Goal: Find specific page/section: Find specific page/section

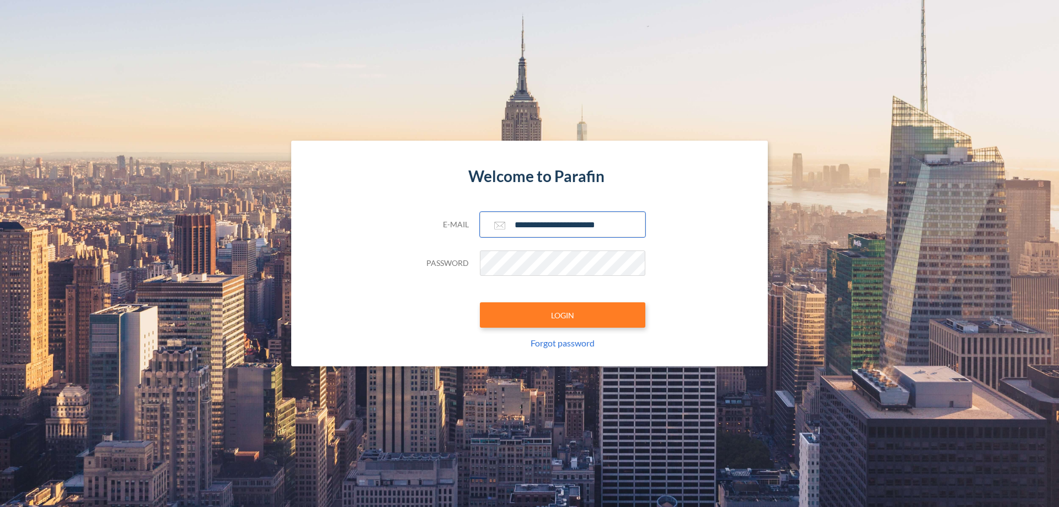
type input "**********"
click at [563, 315] on button "LOGIN" at bounding box center [563, 314] width 166 height 25
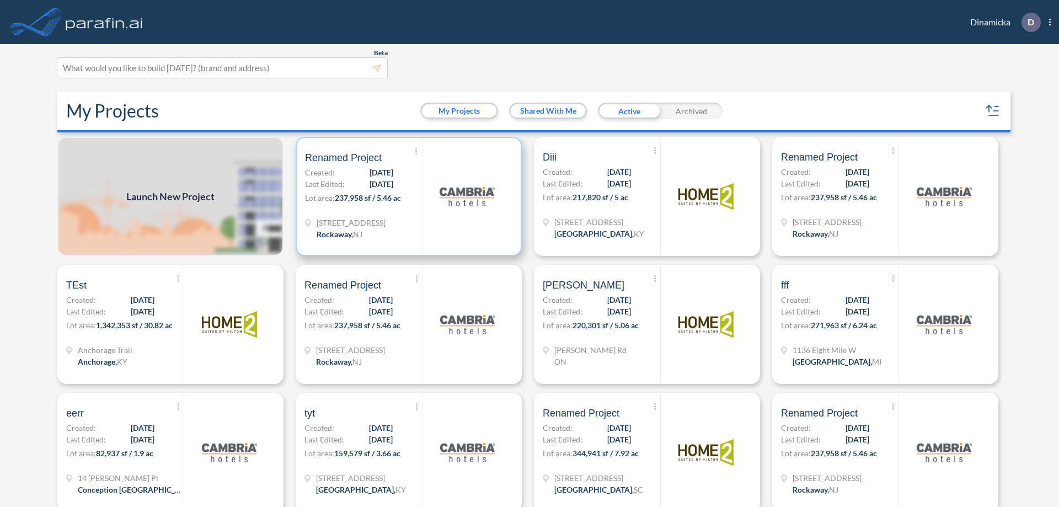
scroll to position [3, 0]
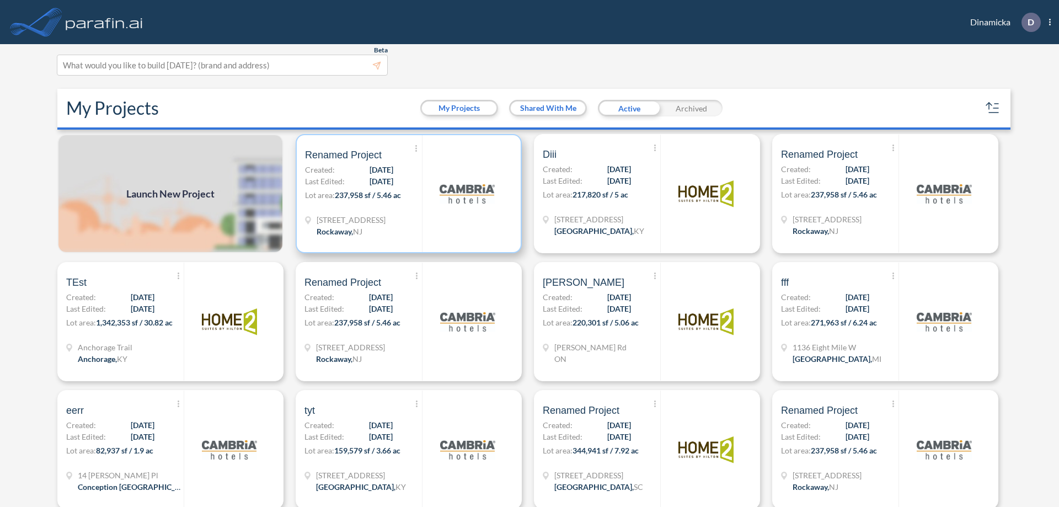
click at [407, 194] on p "Lot area: 237,958 sf / 5.46 ac" at bounding box center [363, 197] width 117 height 16
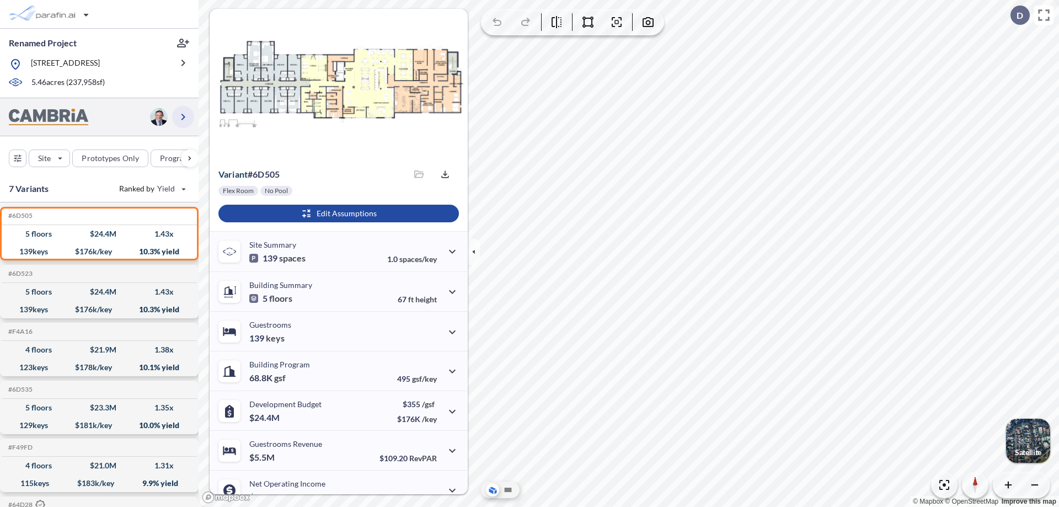
click at [183, 116] on icon "button" at bounding box center [183, 116] width 13 height 13
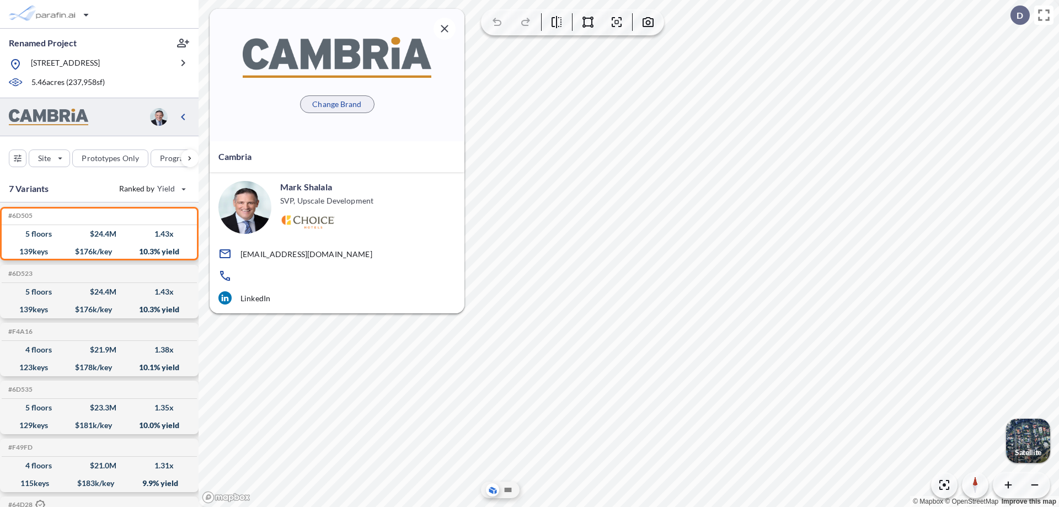
click at [337, 104] on p "Change Brand" at bounding box center [336, 104] width 49 height 11
